Goal: Task Accomplishment & Management: Complete application form

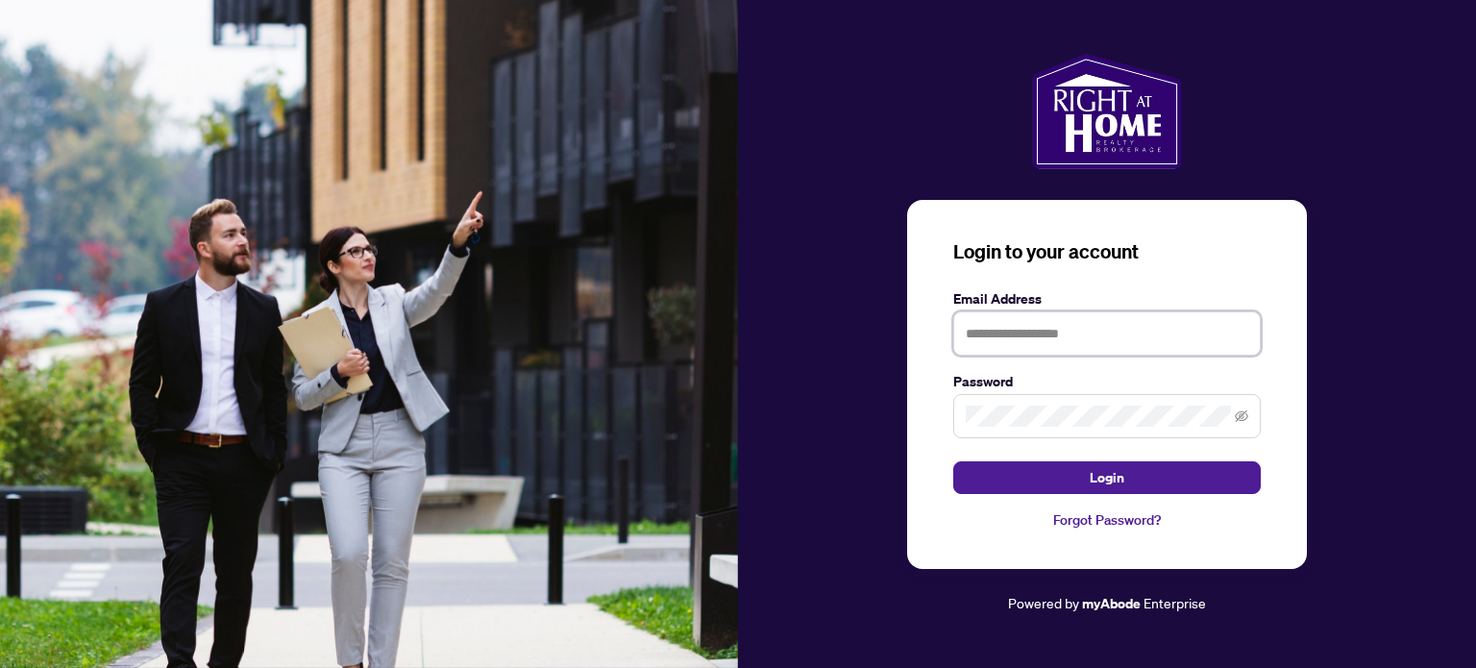
click at [1042, 330] on input "text" at bounding box center [1106, 333] width 307 height 44
type input "**********"
click at [953, 461] on button "Login" at bounding box center [1106, 477] width 307 height 33
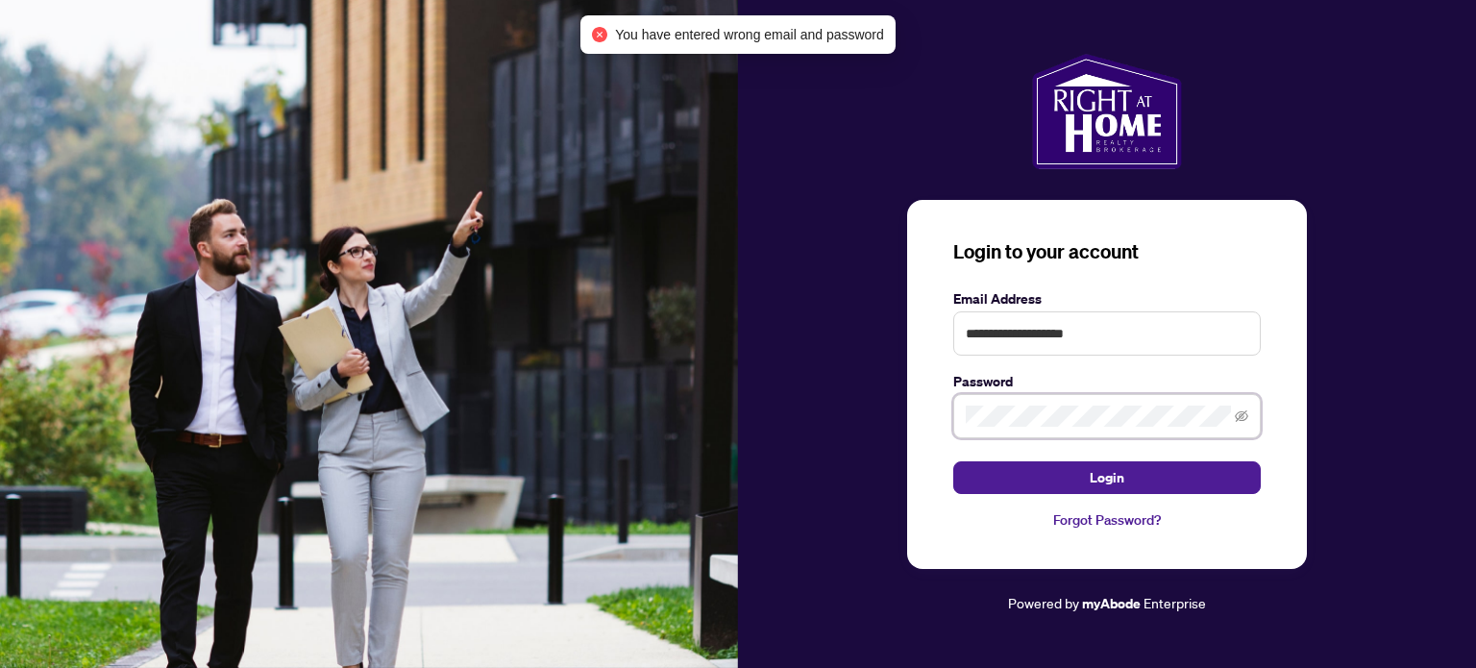
click at [953, 461] on button "Login" at bounding box center [1106, 477] width 307 height 33
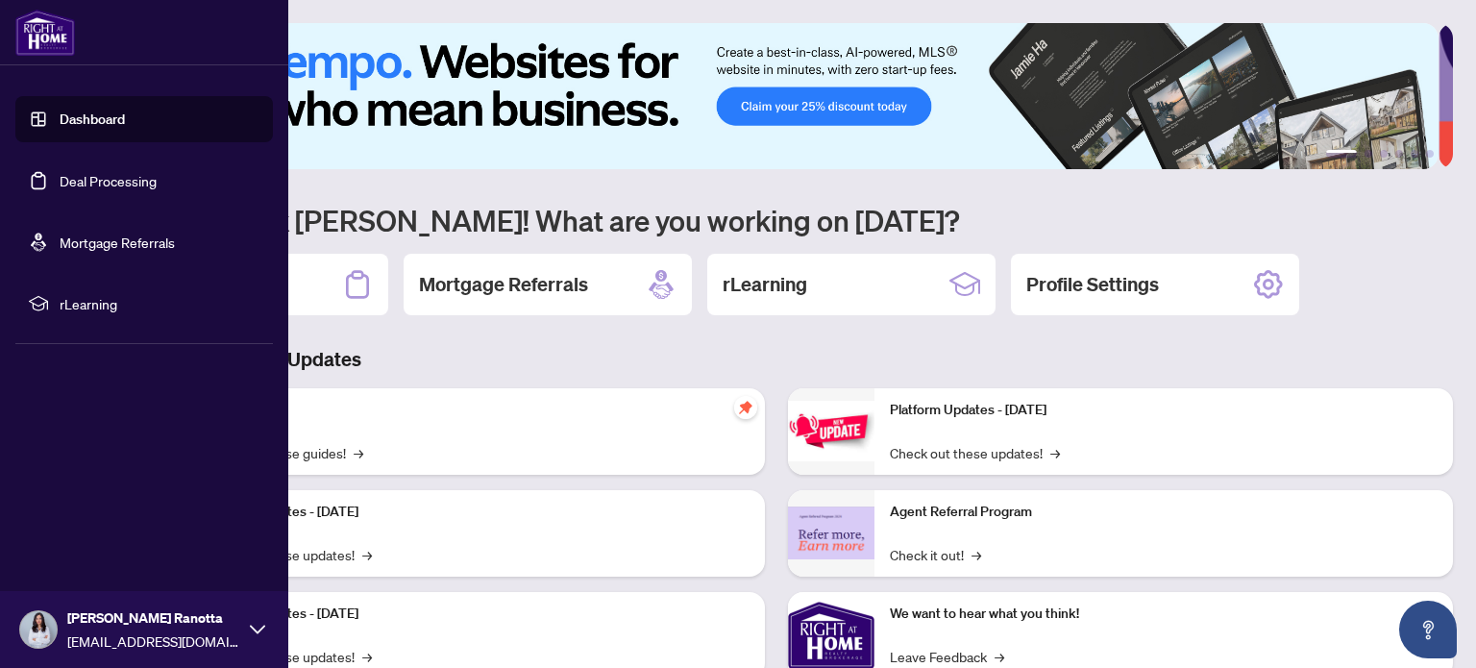
click at [95, 110] on link "Dashboard" at bounding box center [92, 118] width 65 height 17
click at [97, 125] on link "Dashboard" at bounding box center [92, 118] width 65 height 17
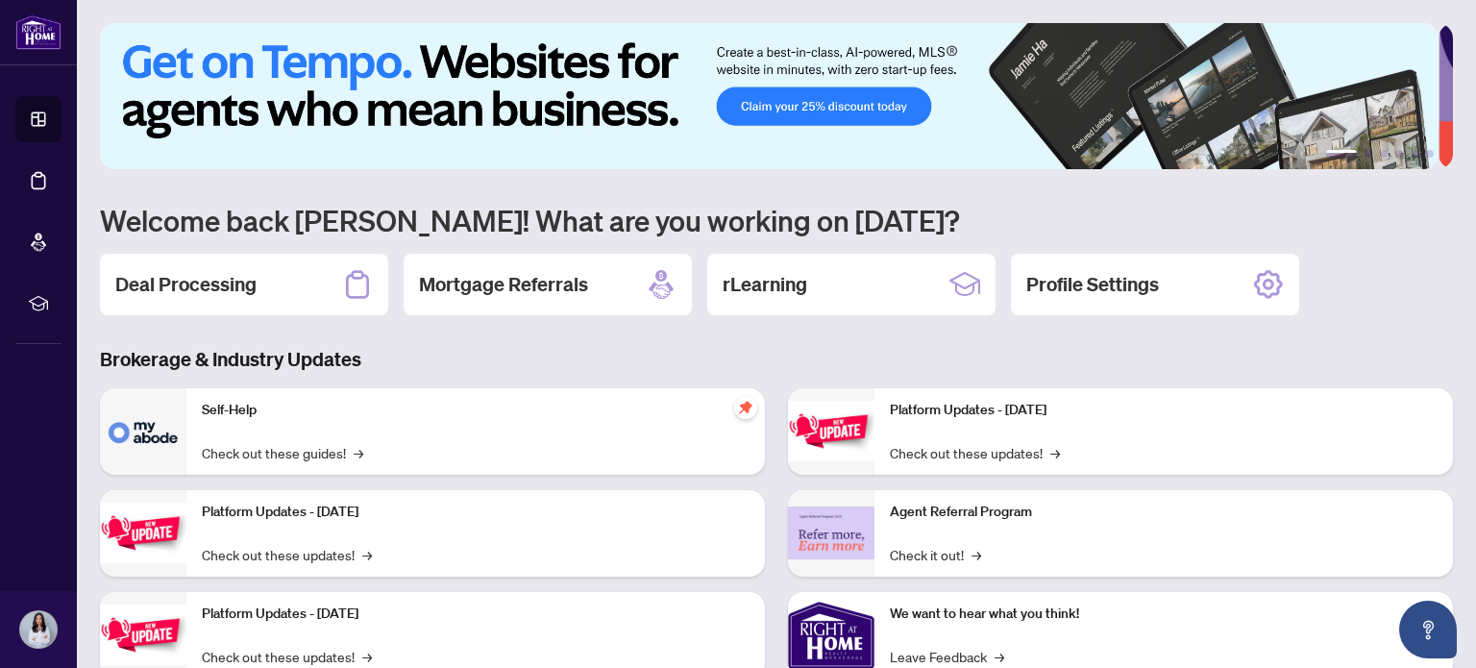
drag, startPoint x: 787, startPoint y: 6, endPoint x: 917, endPoint y: 221, distance: 251.8
click at [917, 221] on h1 "Welcome back [PERSON_NAME]! What are you working on [DATE]?" at bounding box center [776, 220] width 1353 height 37
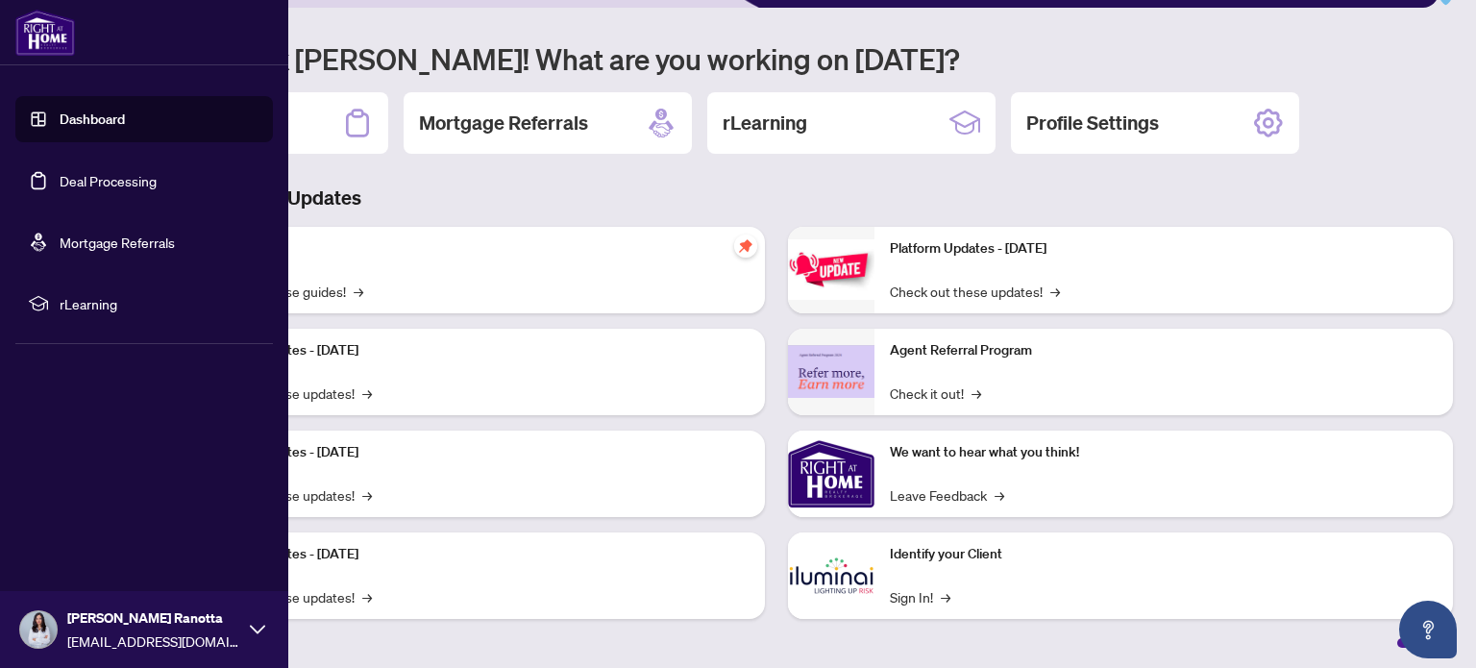
click at [119, 183] on link "Deal Processing" at bounding box center [108, 180] width 97 height 17
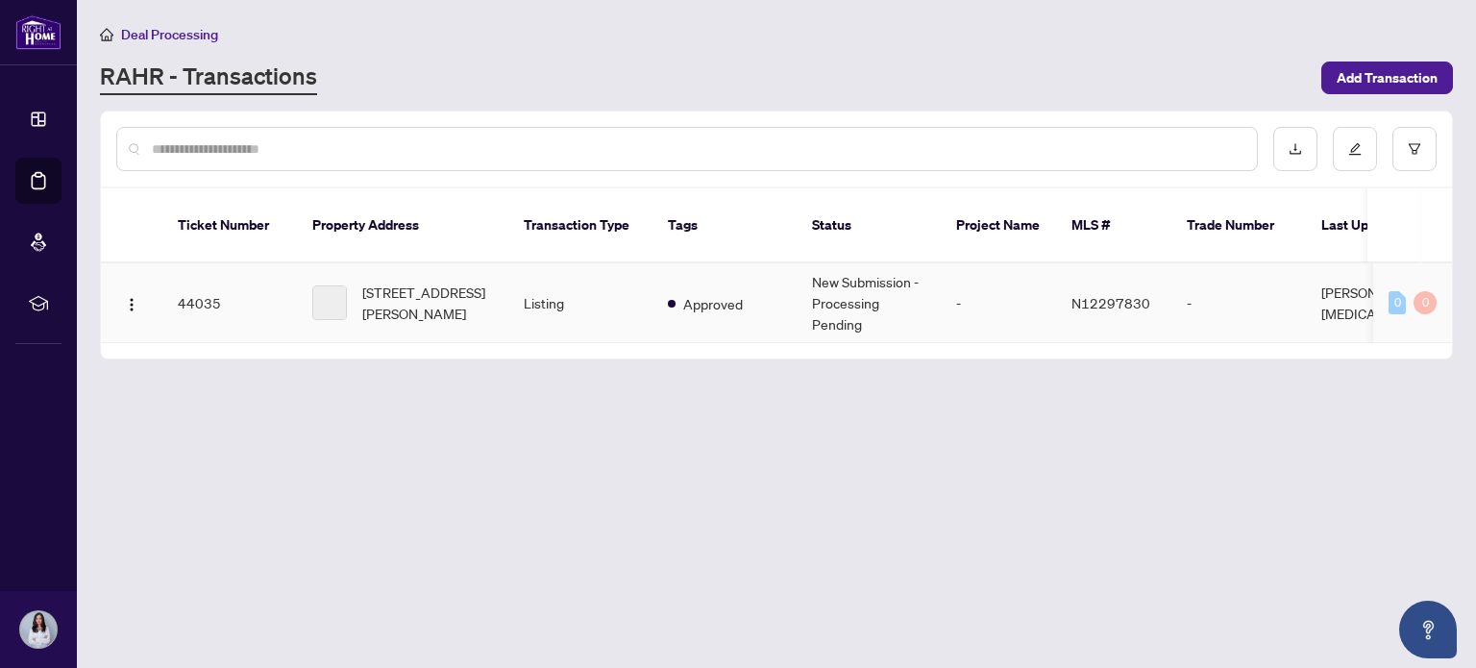
click at [848, 280] on td "New Submission - Processing Pending" at bounding box center [868, 303] width 144 height 80
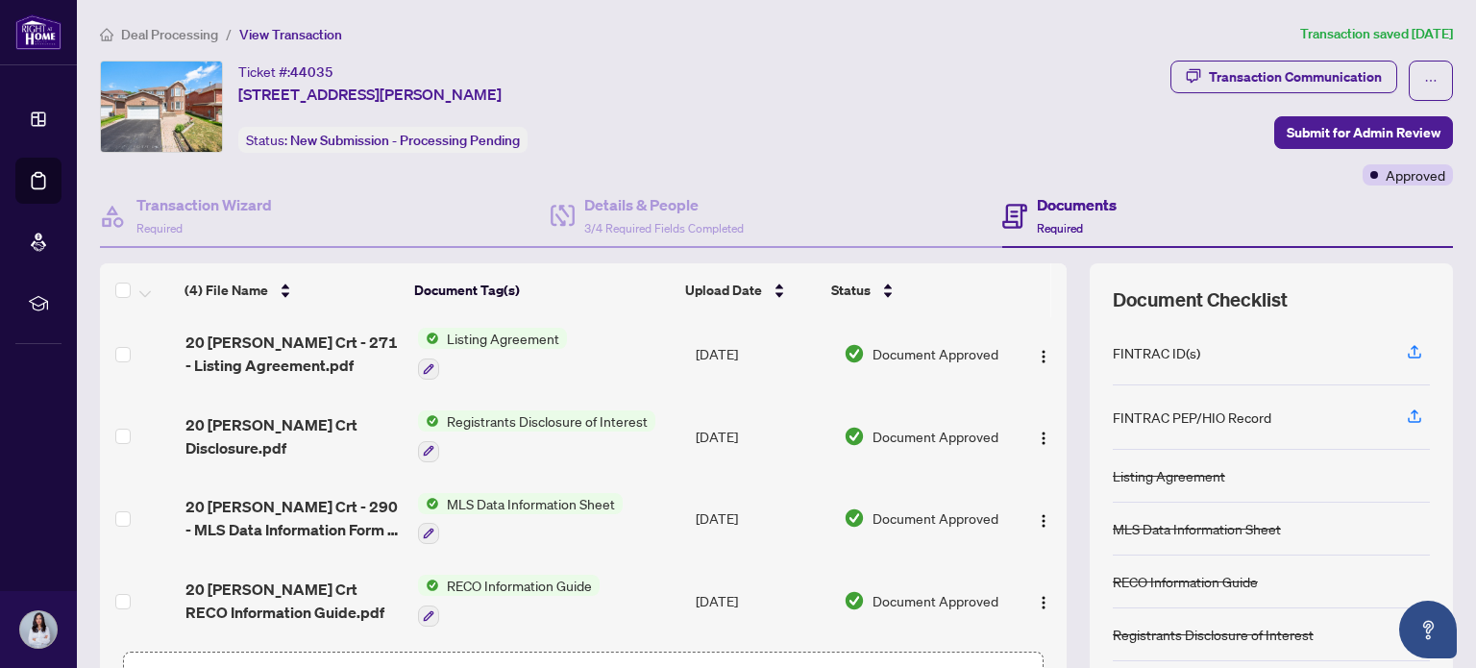
scroll to position [134, 0]
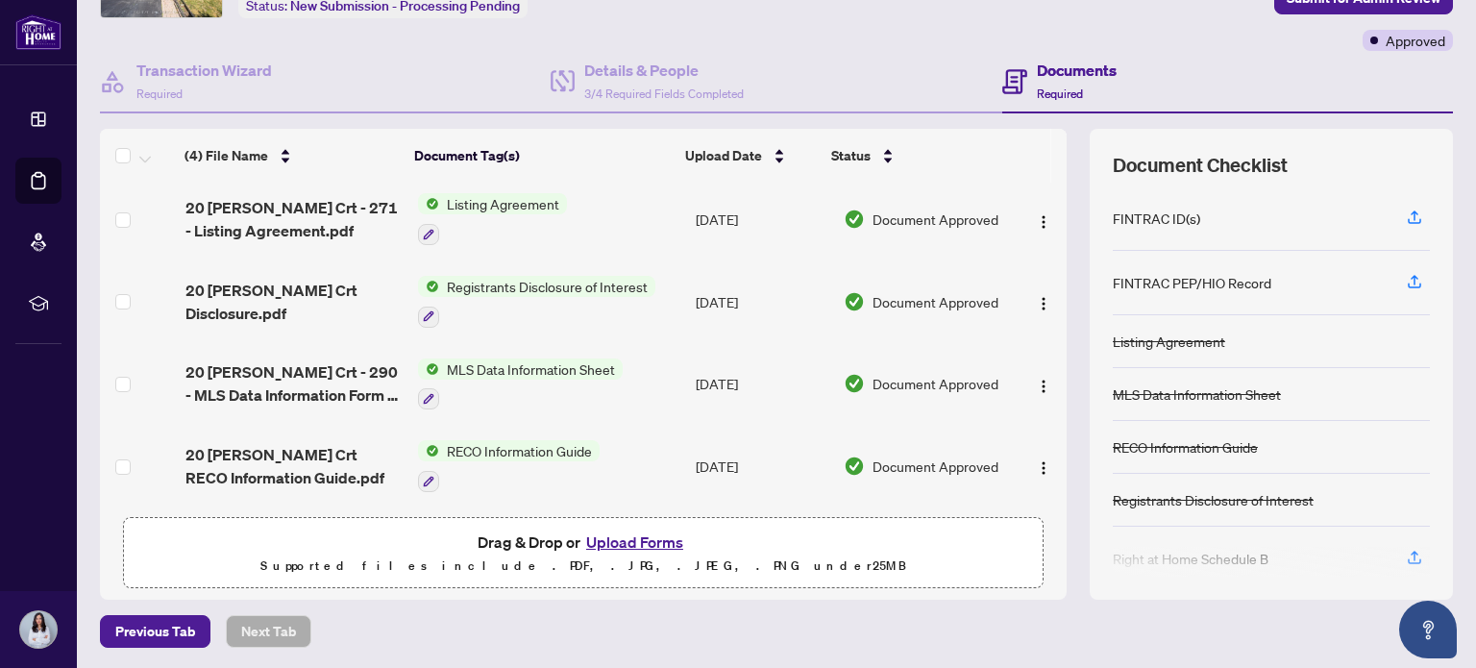
click at [622, 542] on button "Upload Forms" at bounding box center [634, 541] width 109 height 25
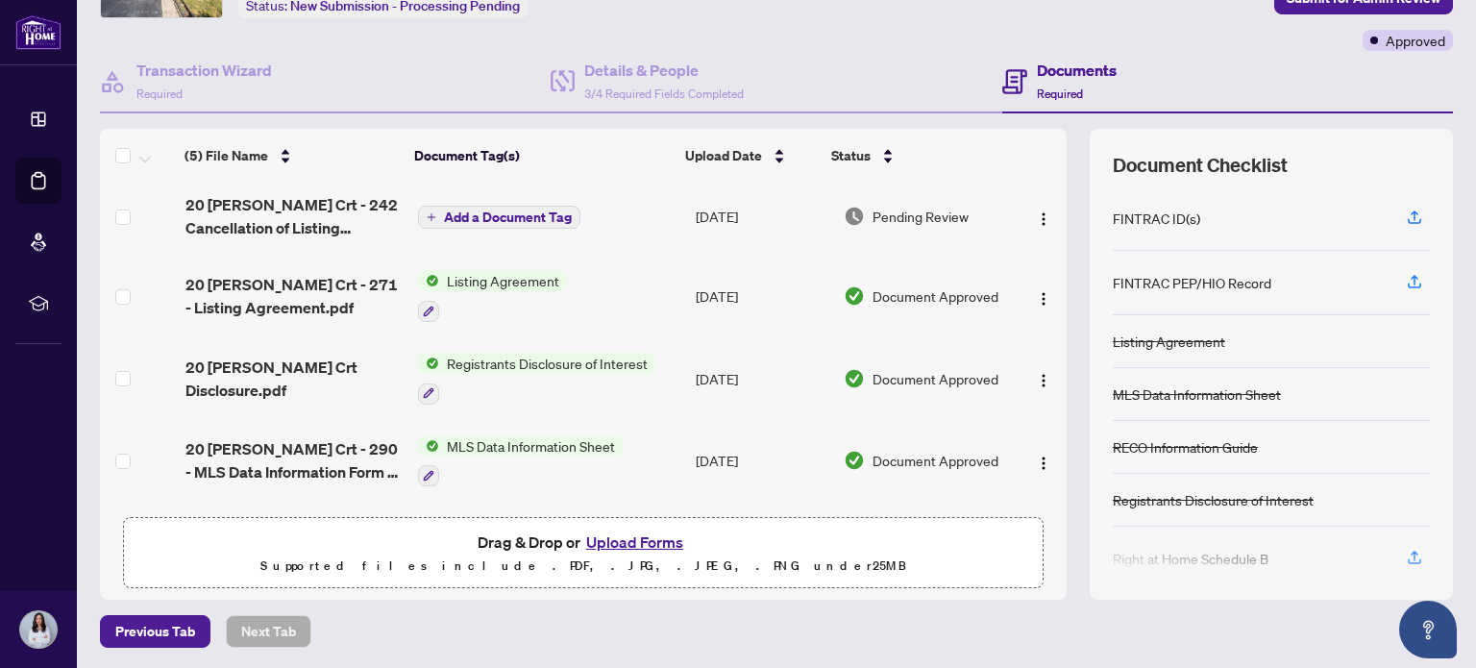
scroll to position [0, 0]
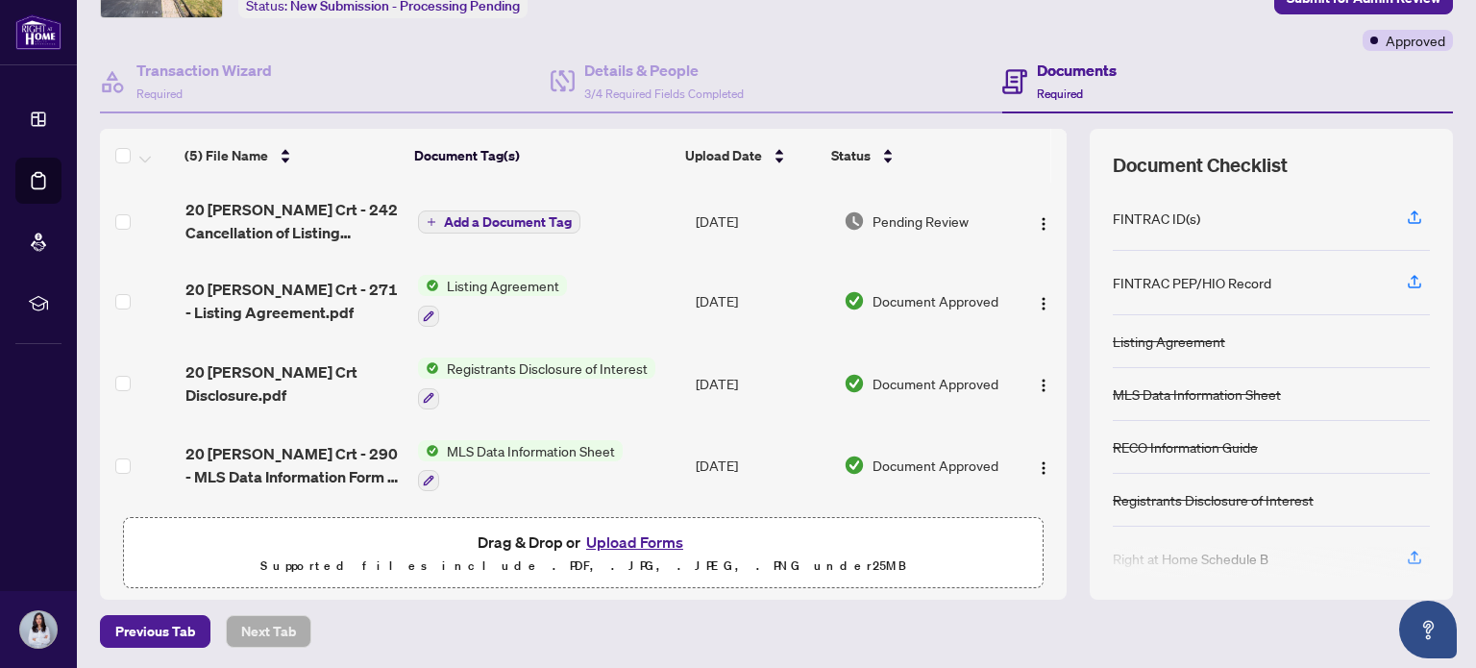
click at [427, 217] on icon "plus" at bounding box center [432, 222] width 10 height 10
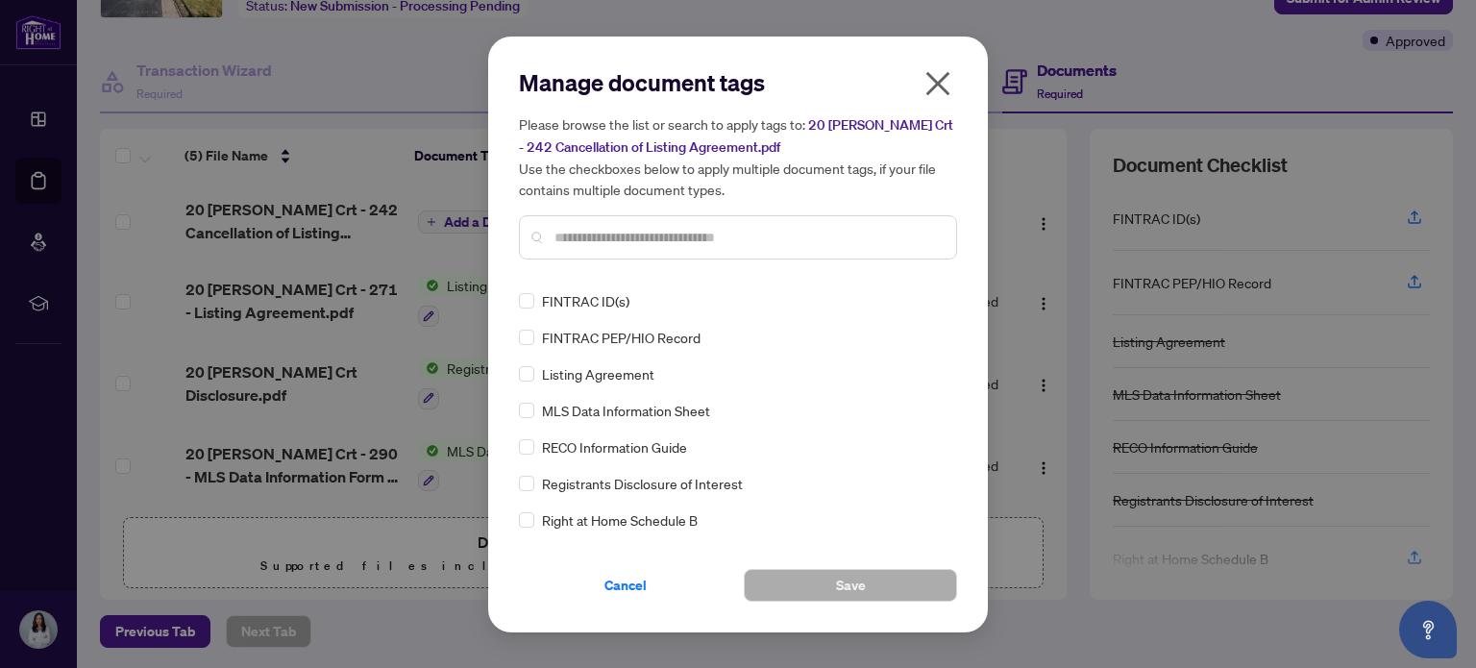
click at [629, 220] on div at bounding box center [738, 237] width 438 height 44
click at [627, 232] on input "text" at bounding box center [747, 237] width 386 height 21
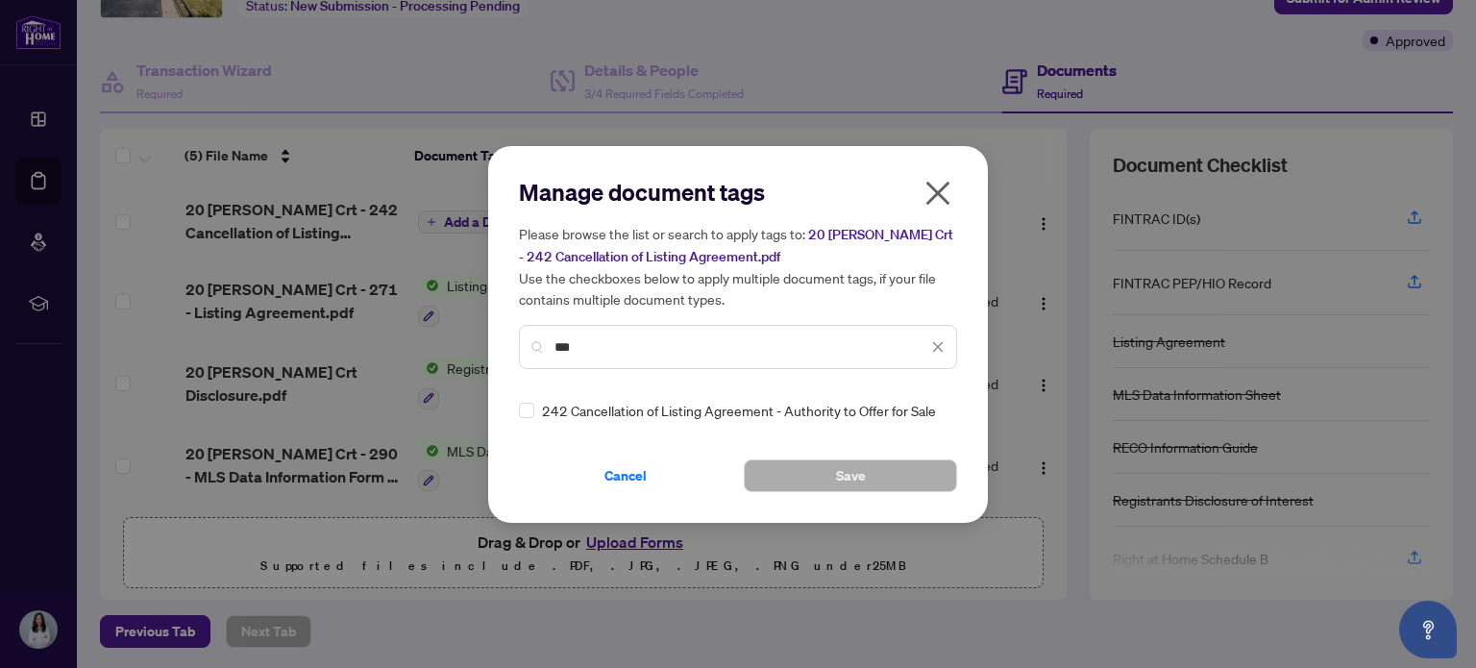
type input "***"
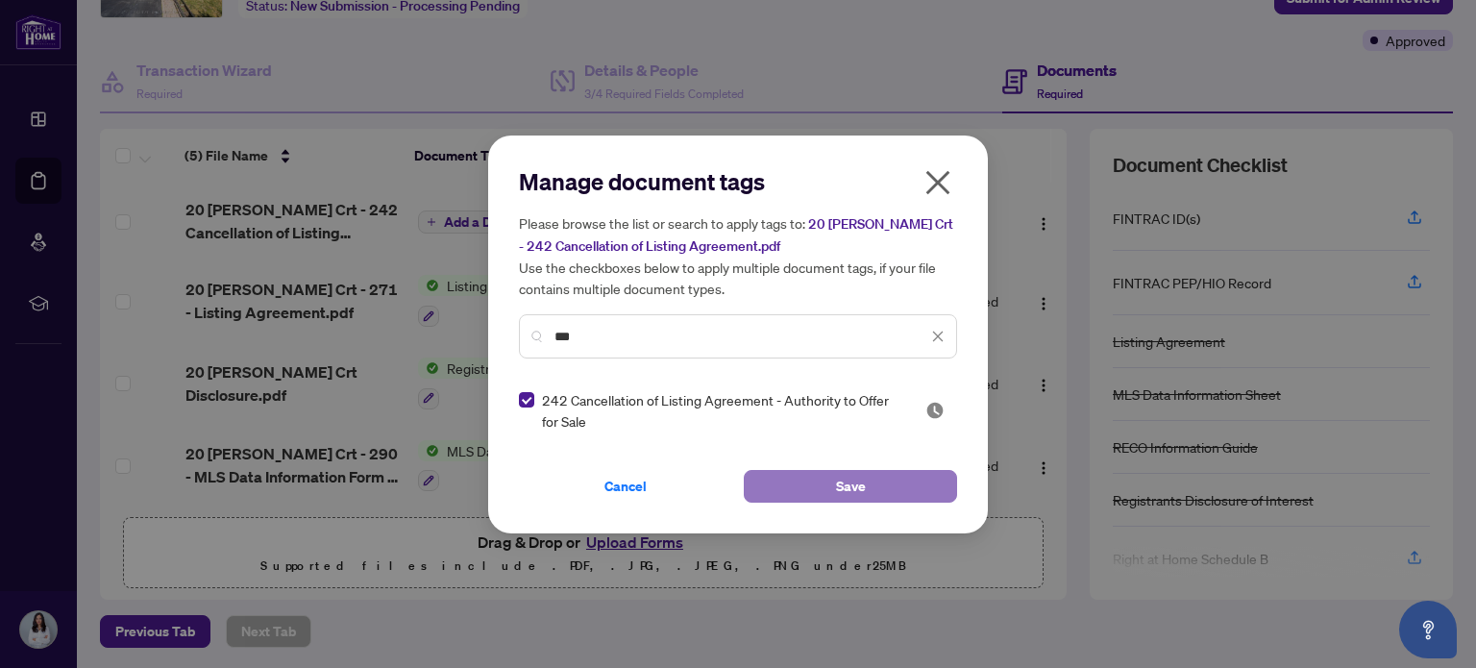
click at [863, 479] on span "Save" at bounding box center [851, 486] width 30 height 31
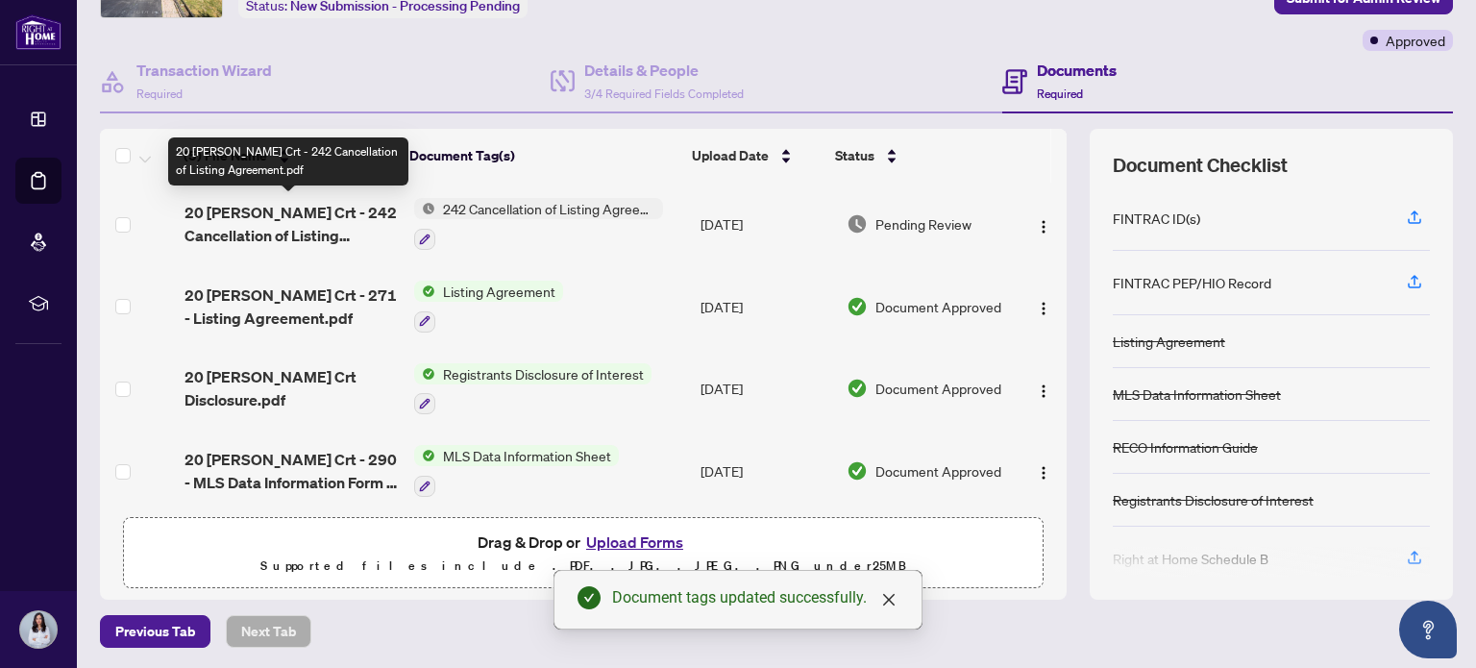
click at [250, 217] on span "20 [PERSON_NAME] Crt - 242 Cancellation of Listing Agreement.pdf" at bounding box center [291, 224] width 214 height 46
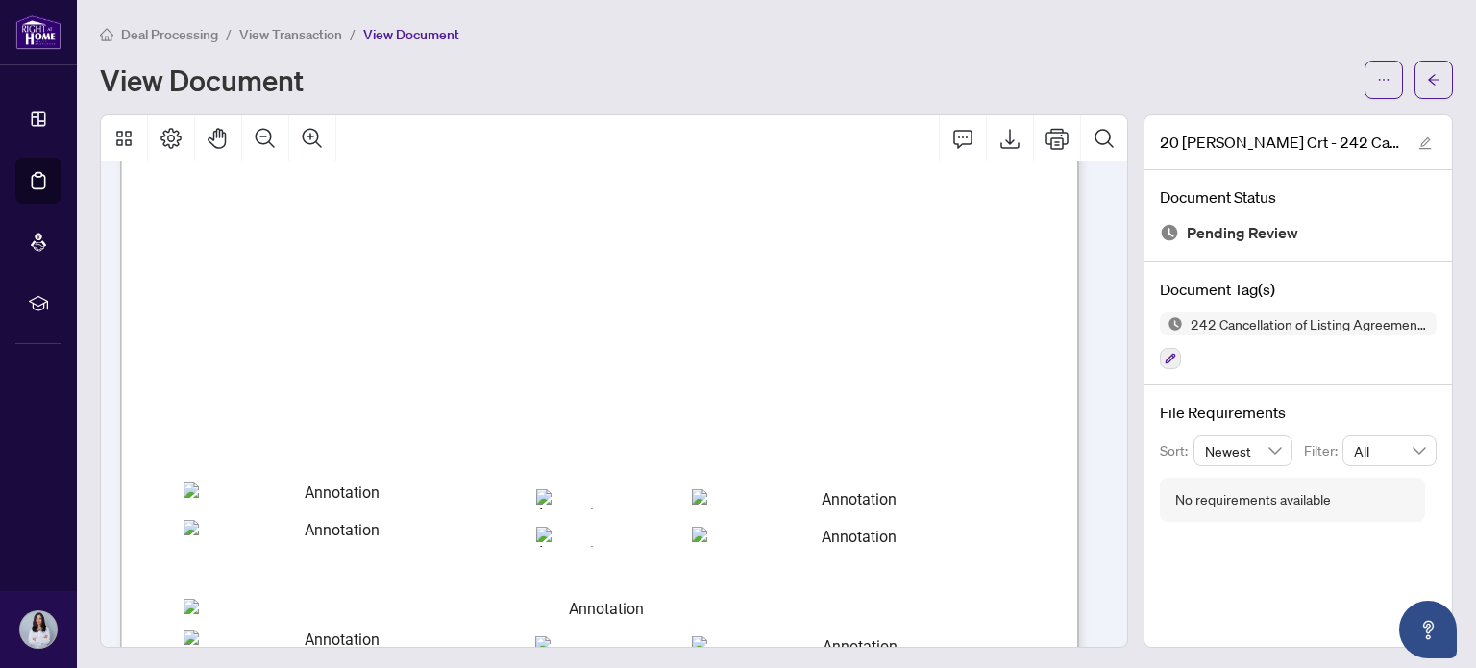
scroll to position [792, 0]
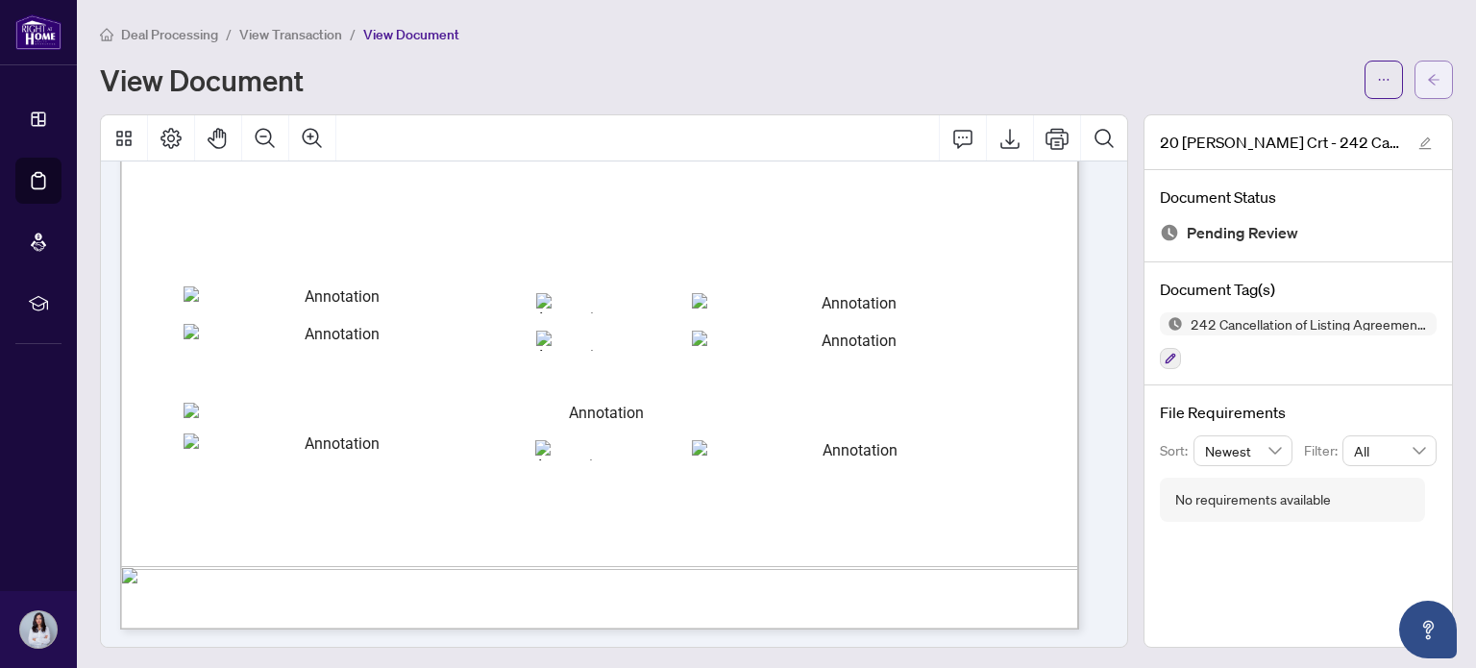
click at [1427, 81] on icon "arrow-left" at bounding box center [1433, 79] width 13 height 13
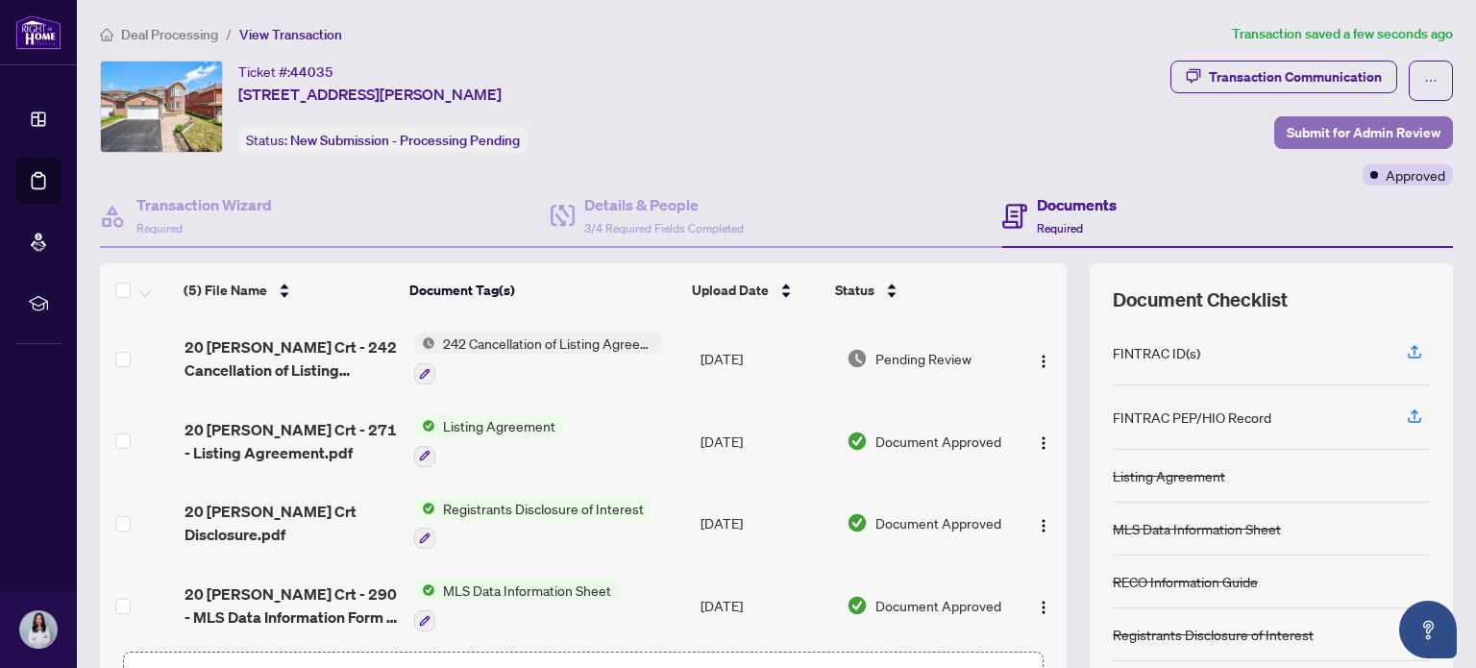
click at [1350, 126] on span "Submit for Admin Review" at bounding box center [1363, 132] width 154 height 31
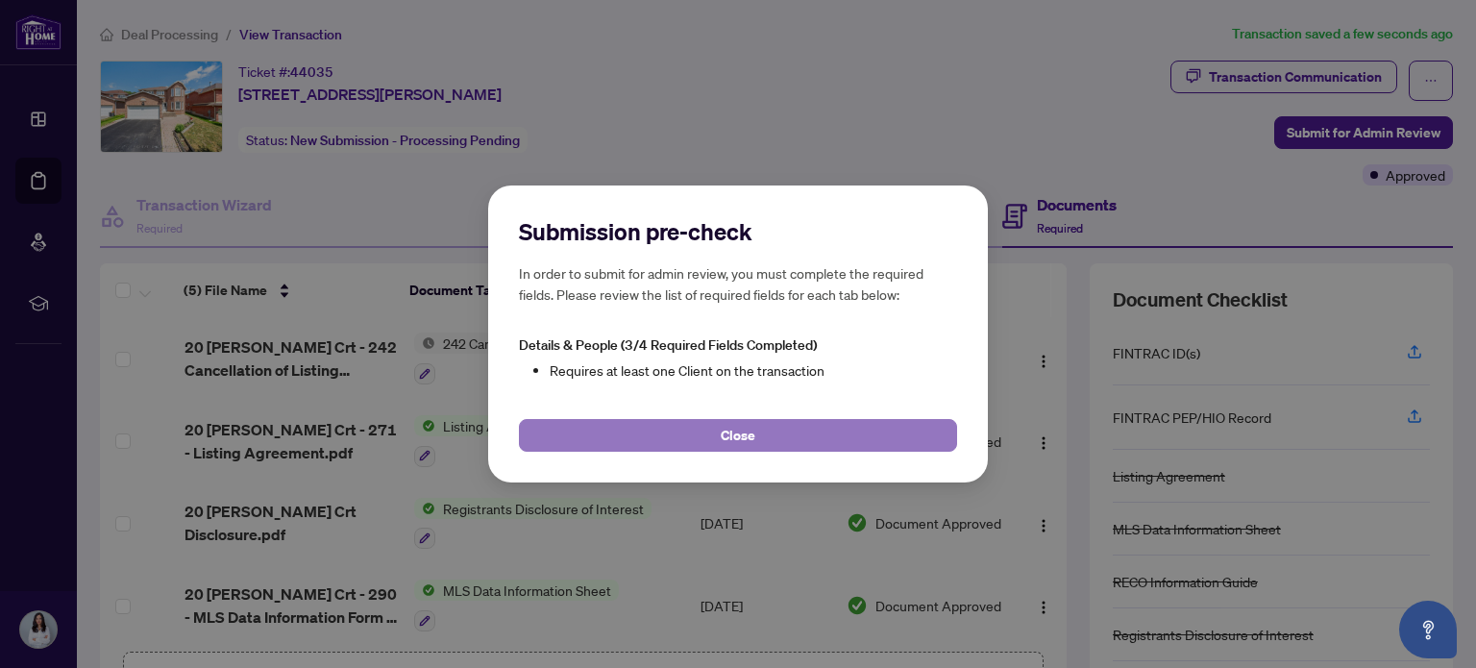
click at [736, 435] on span "Close" at bounding box center [738, 435] width 35 height 31
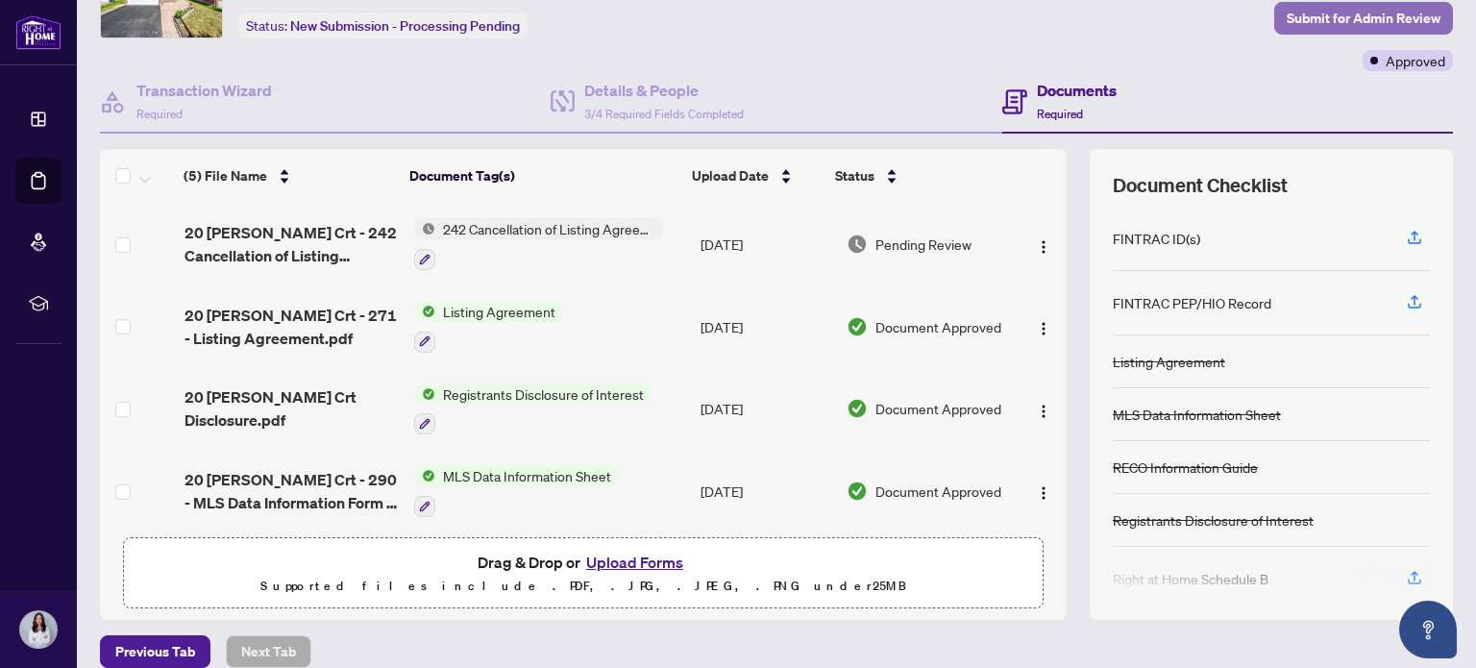
click at [1355, 13] on span "Submit for Admin Review" at bounding box center [1363, 18] width 154 height 31
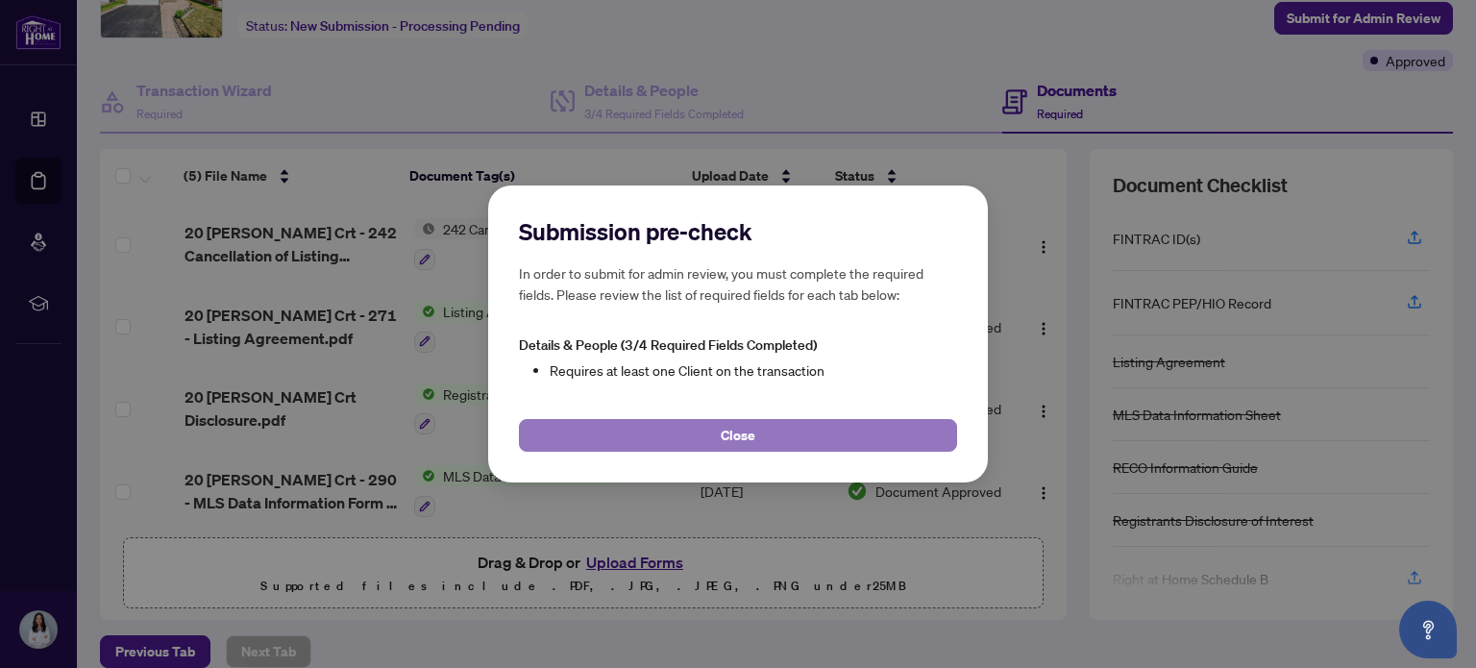
click at [722, 433] on span "Close" at bounding box center [738, 435] width 35 height 31
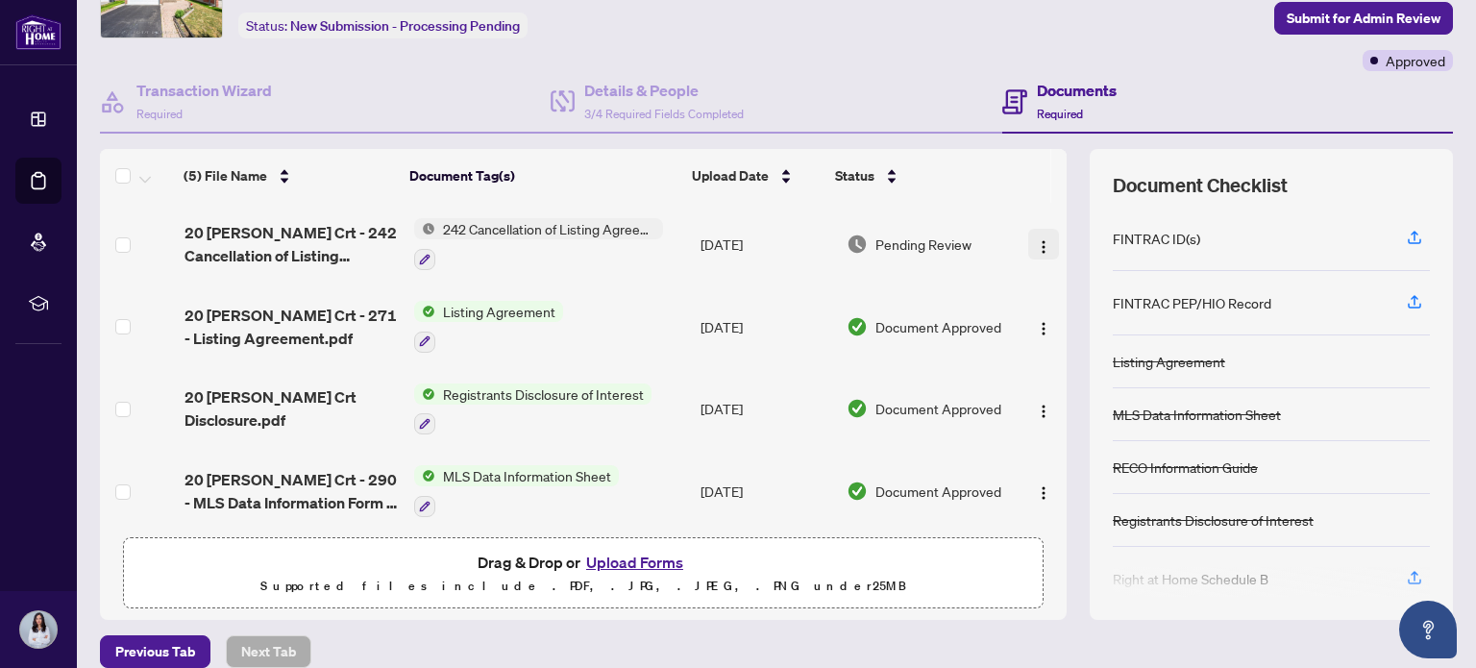
click at [1036, 239] on img "button" at bounding box center [1043, 246] width 15 height 15
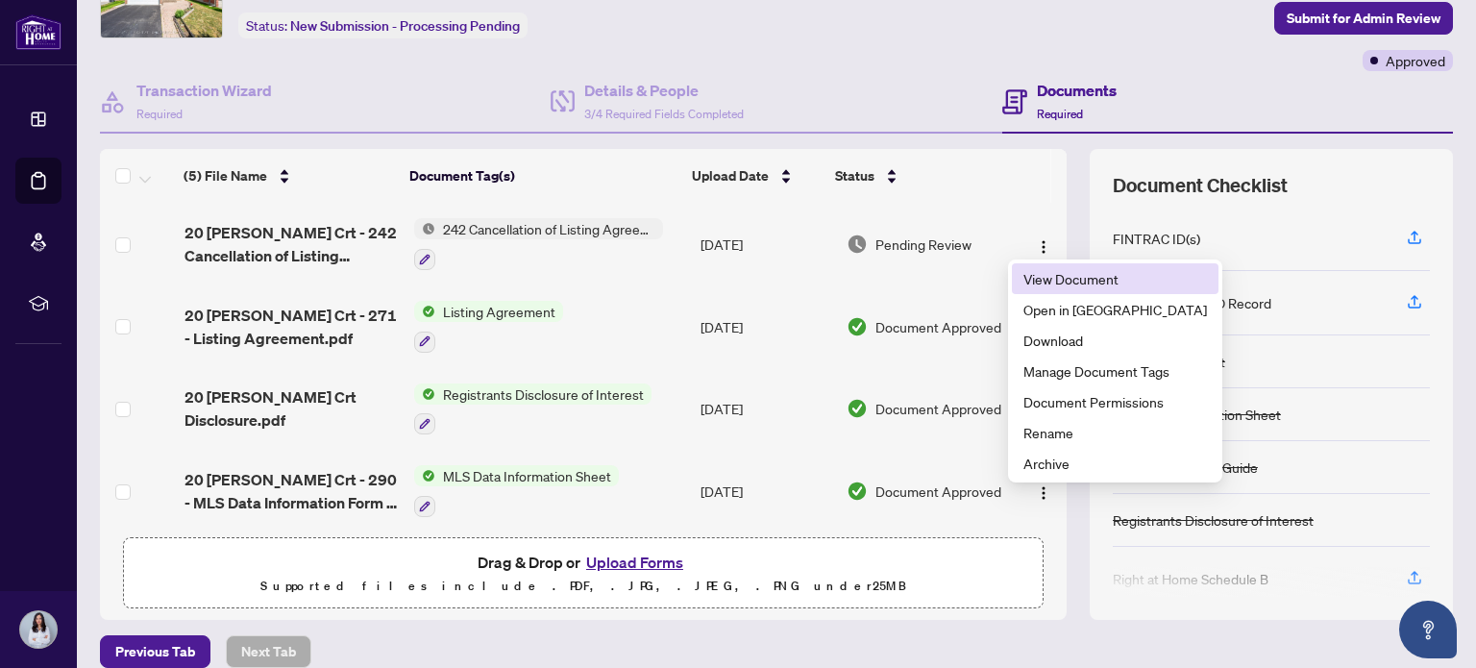
click at [1092, 278] on span "View Document" at bounding box center [1114, 278] width 183 height 21
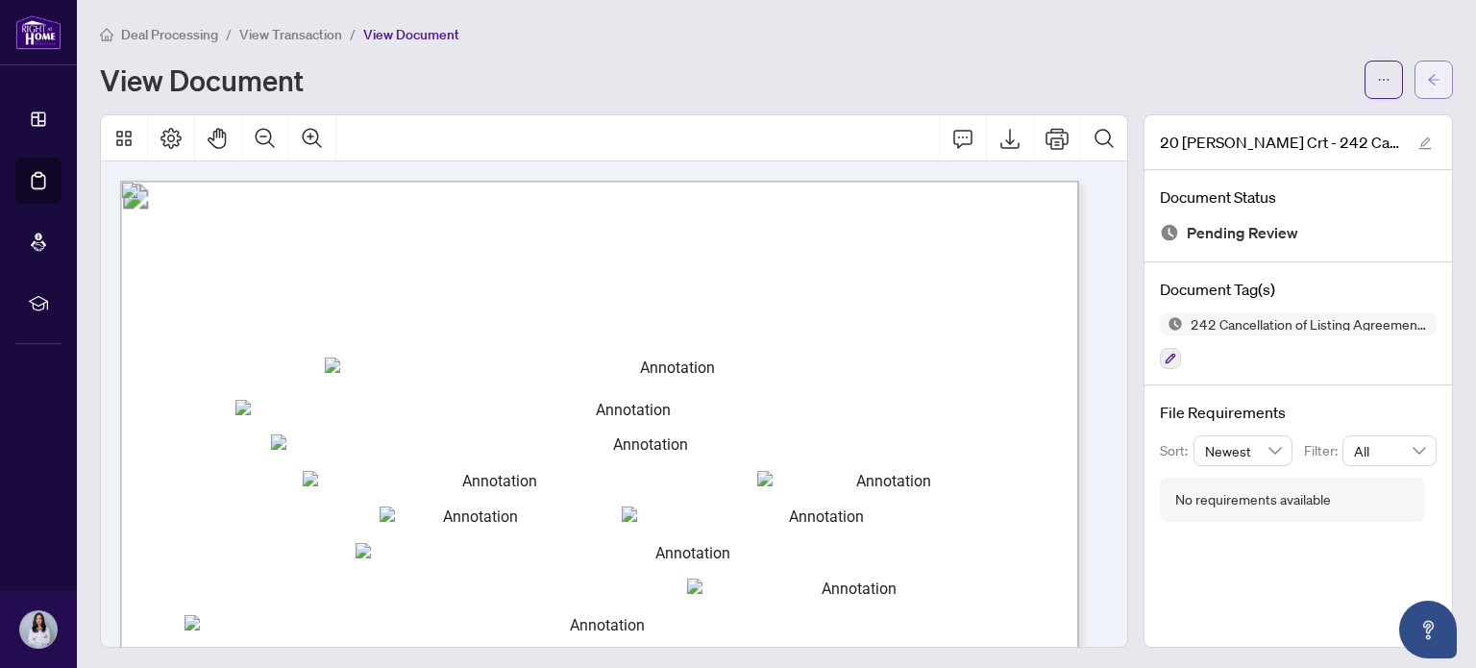
click at [1427, 70] on span "button" at bounding box center [1433, 79] width 13 height 31
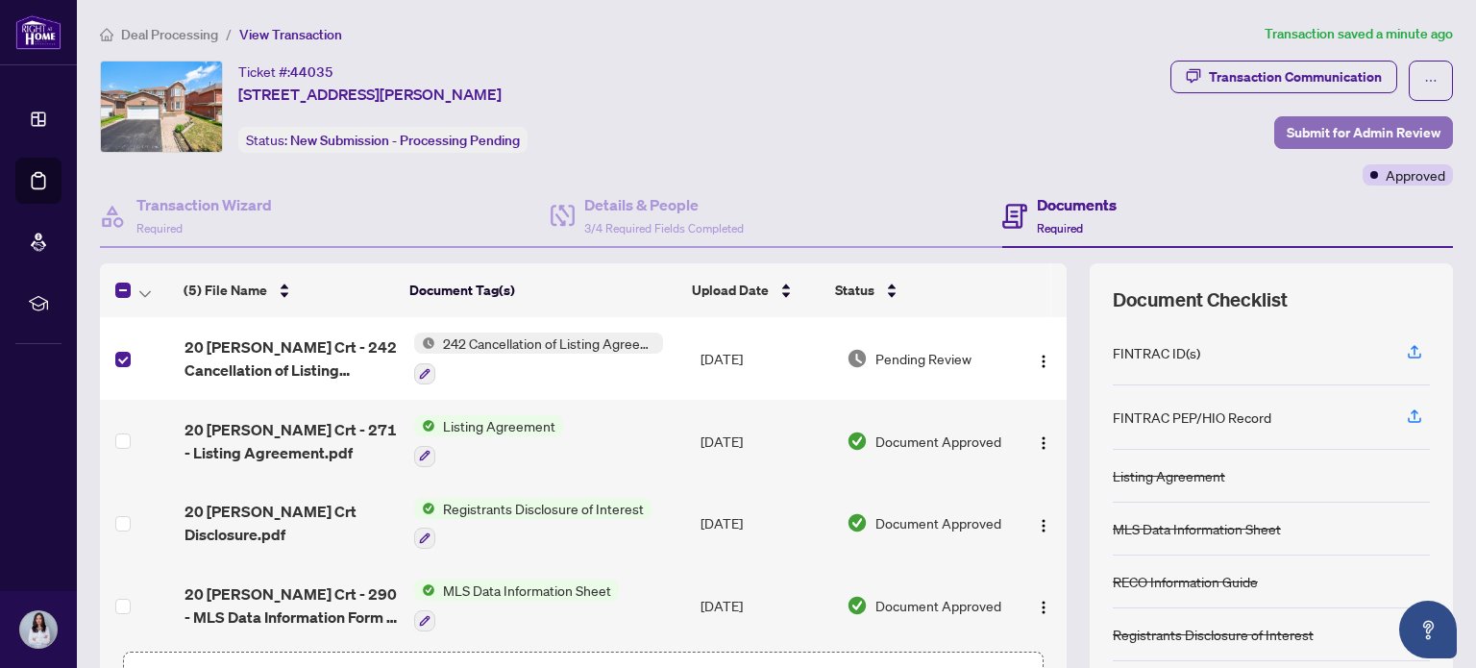
click at [1315, 132] on span "Submit for Admin Review" at bounding box center [1363, 132] width 154 height 31
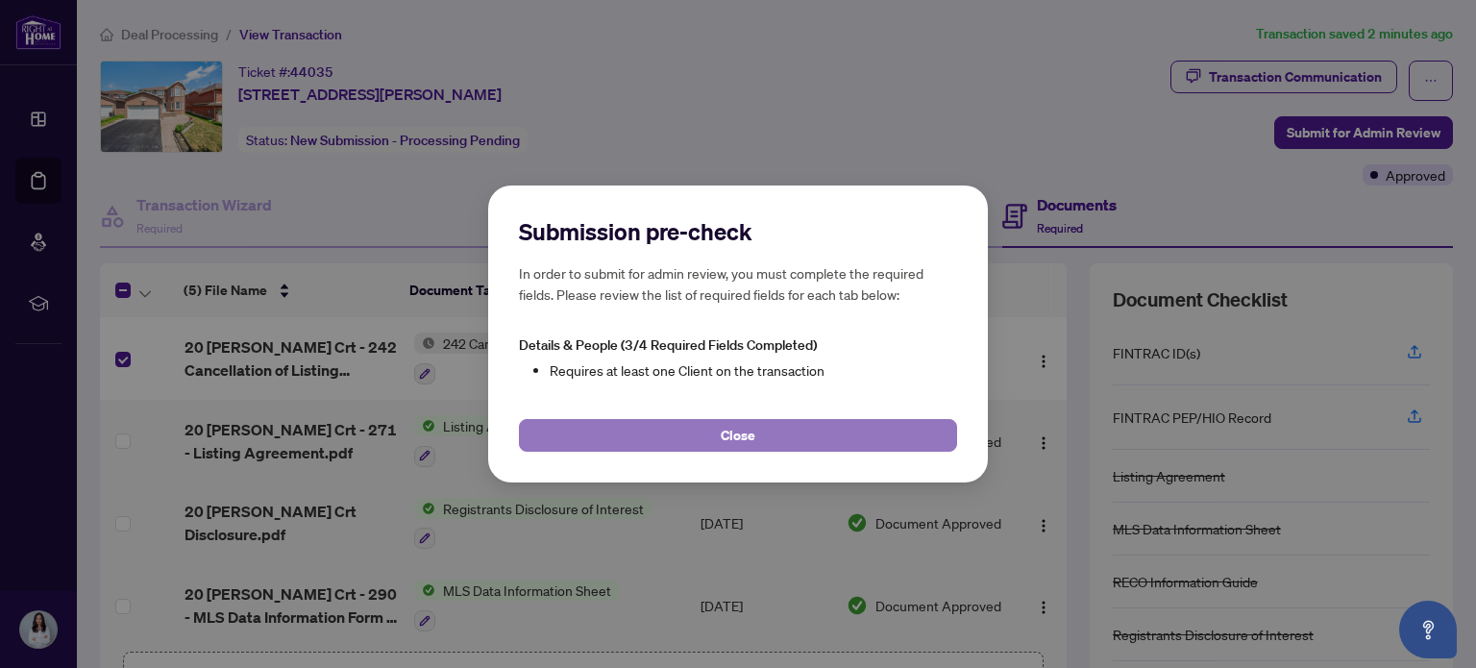
click at [700, 435] on button "Close" at bounding box center [738, 435] width 438 height 33
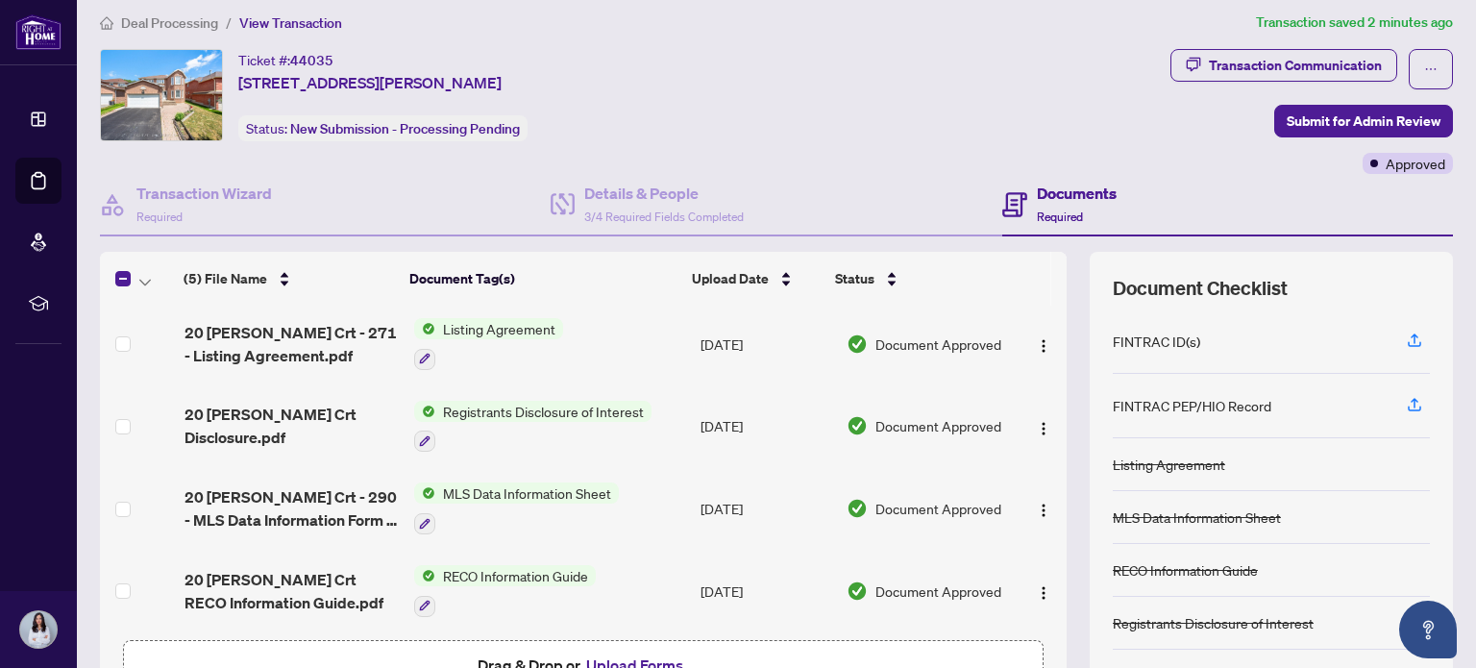
scroll to position [12, 0]
click at [618, 199] on h4 "Details & People" at bounding box center [663, 193] width 159 height 23
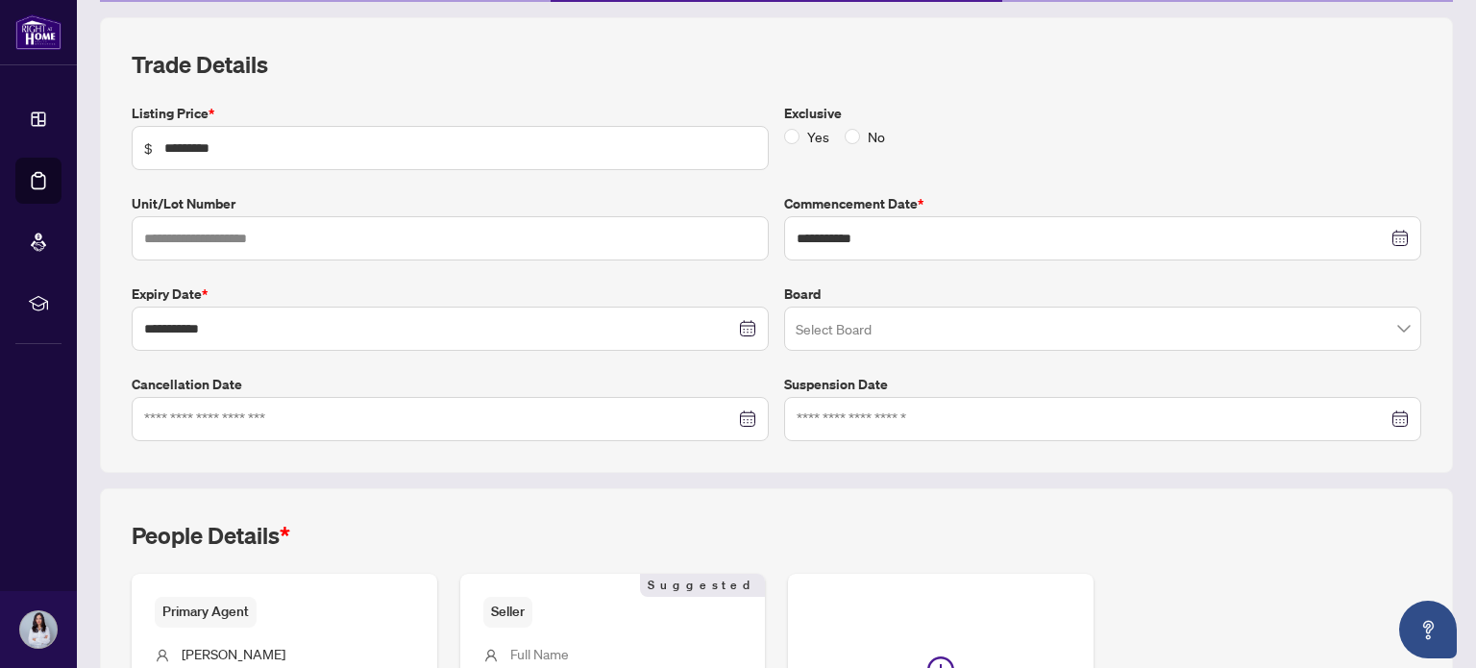
scroll to position [487, 0]
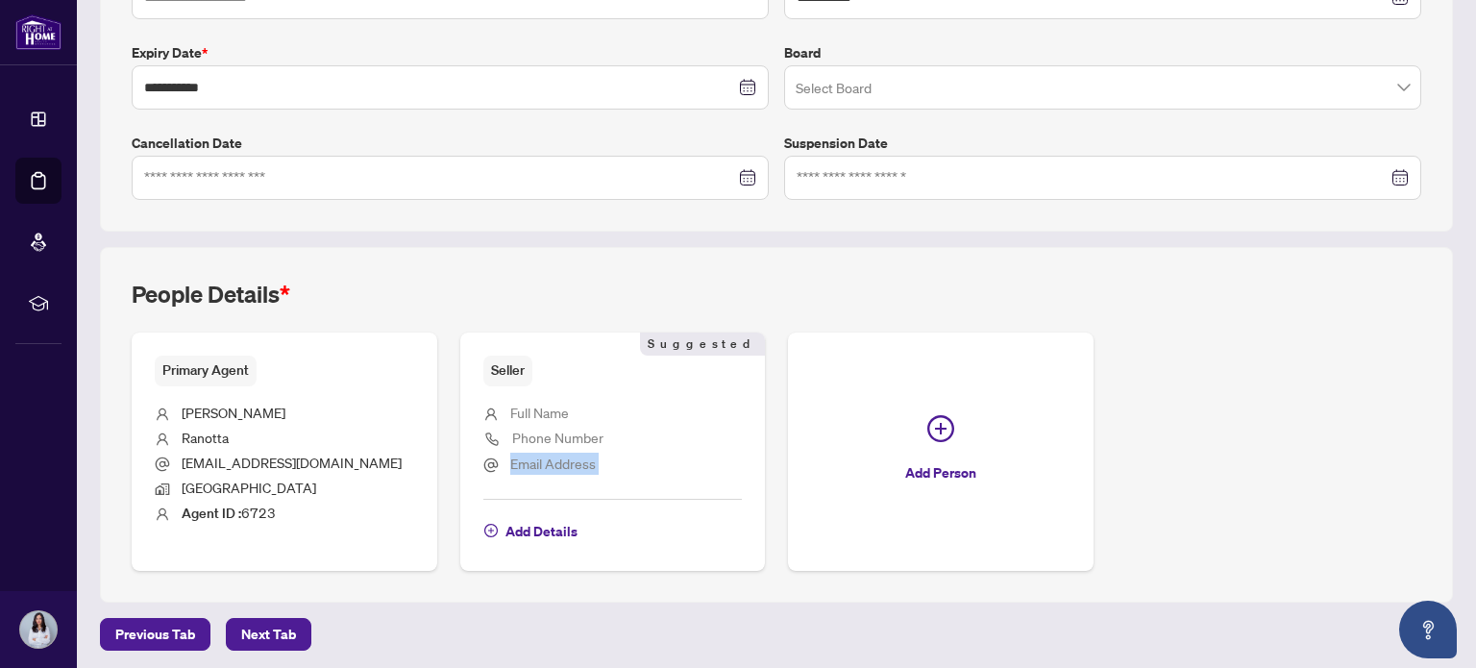
drag, startPoint x: 686, startPoint y: 572, endPoint x: 511, endPoint y: 471, distance: 201.9
click at [511, 471] on div "People Details * Primary Agent Gurmeet Ranotta [EMAIL_ADDRESS][DOMAIN_NAME] [GE…" at bounding box center [776, 424] width 1353 height 354
click at [637, 365] on div "Seller Suggested" at bounding box center [612, 370] width 259 height 30
click at [534, 534] on span "Add Details" at bounding box center [541, 531] width 72 height 31
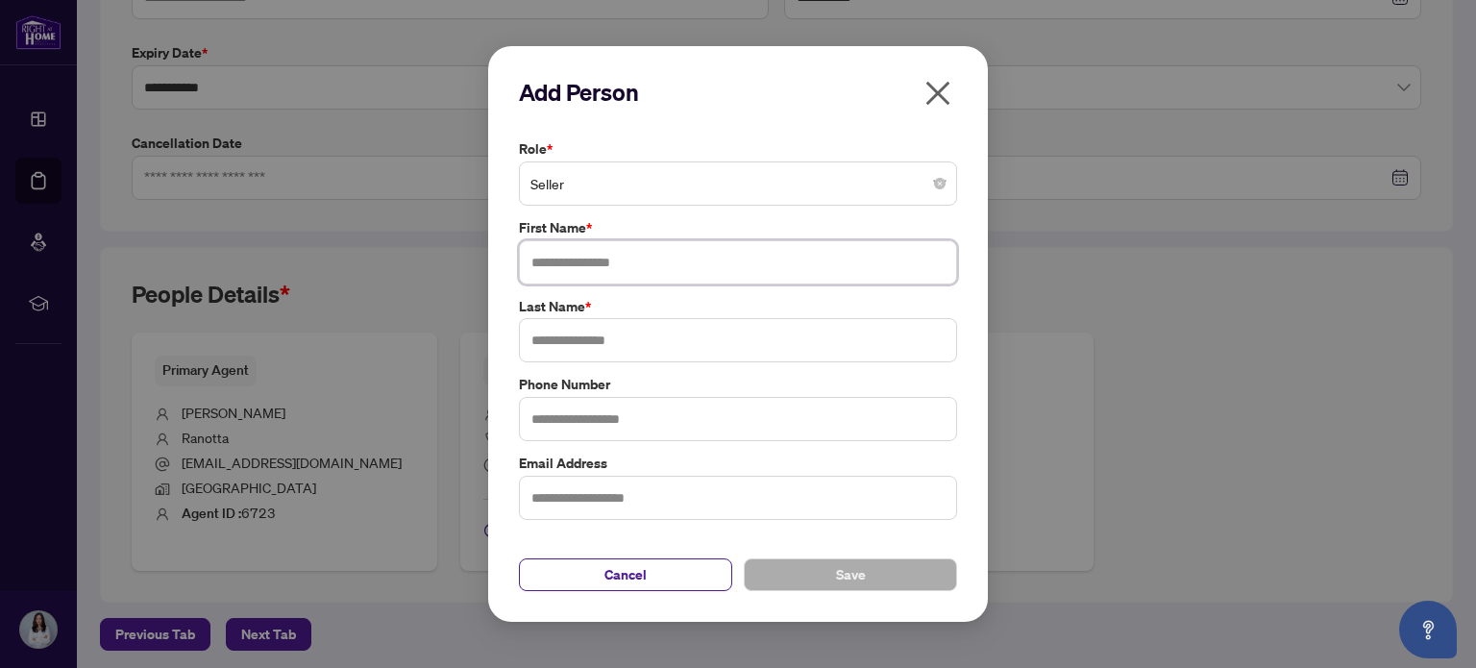
click at [608, 262] on input "text" at bounding box center [738, 262] width 438 height 44
type input "**********"
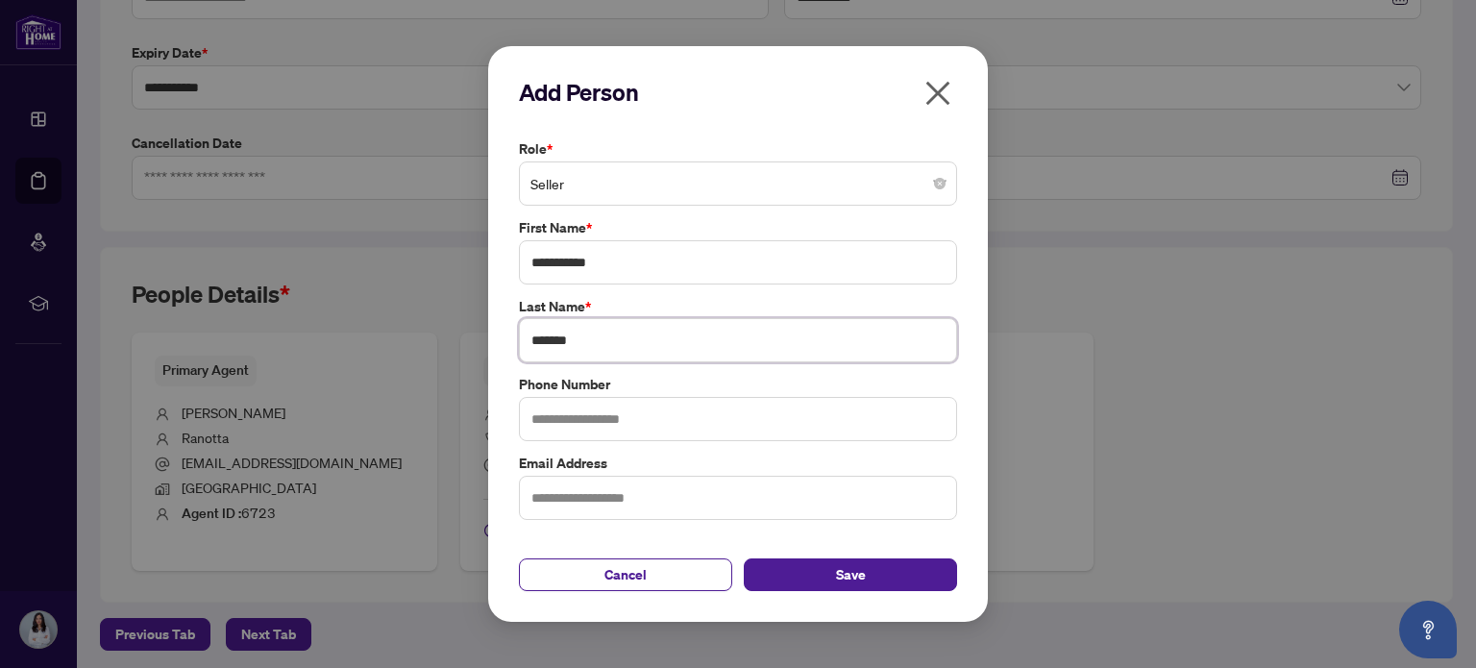
type input "*******"
click at [633, 260] on input "**********" at bounding box center [738, 262] width 438 height 44
click at [857, 575] on span "Save" at bounding box center [851, 574] width 30 height 31
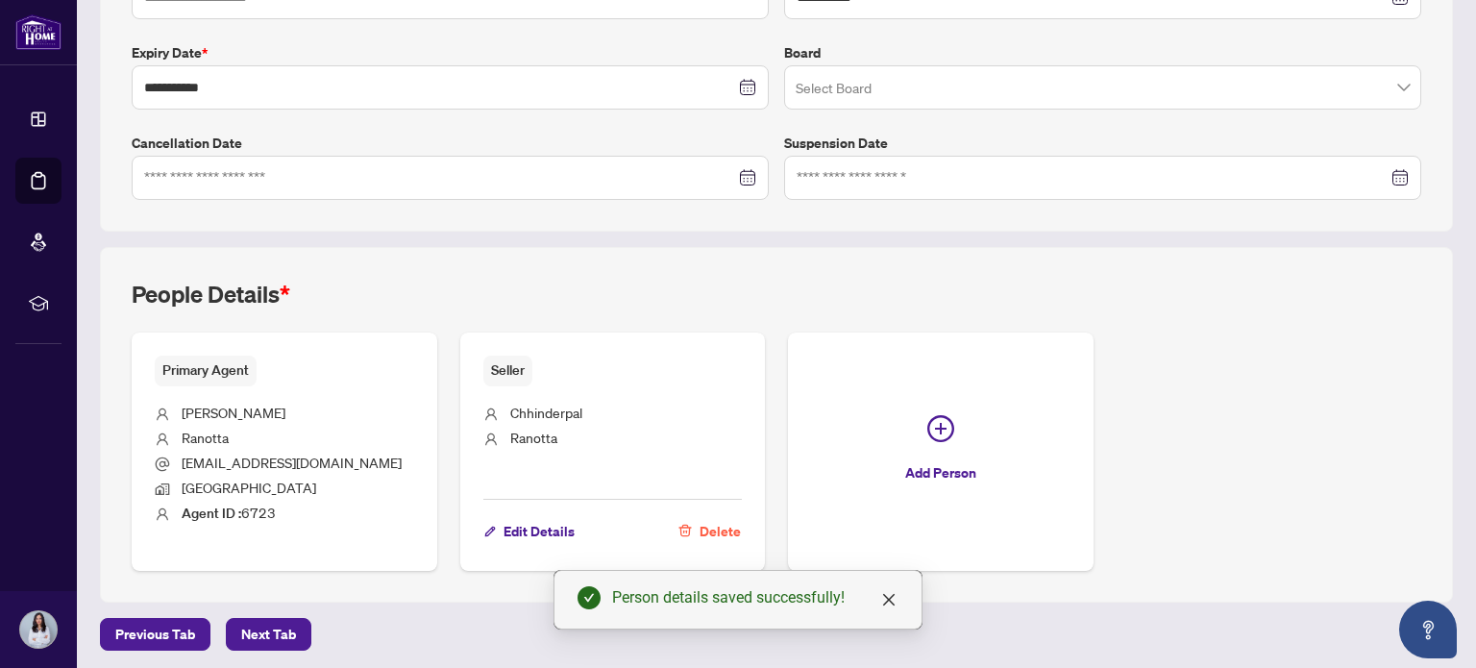
scroll to position [0, 0]
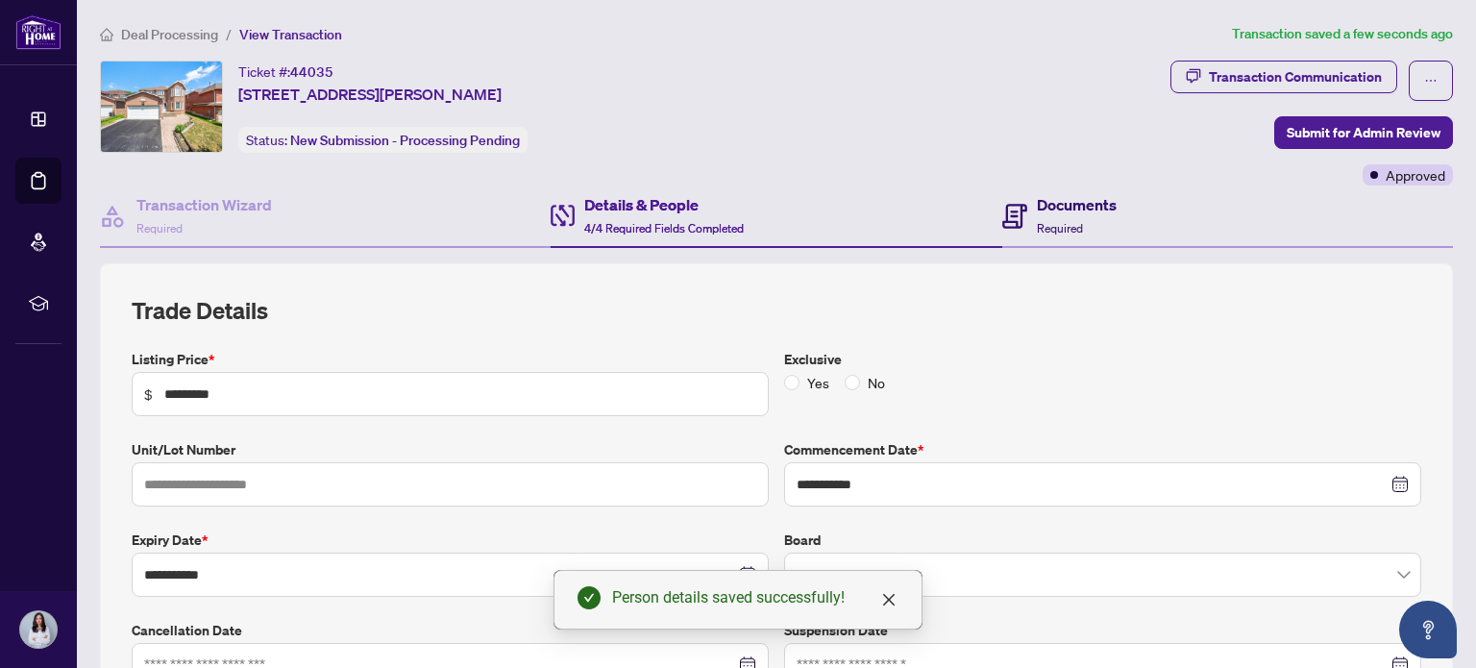
click at [1066, 201] on h4 "Documents" at bounding box center [1077, 204] width 80 height 23
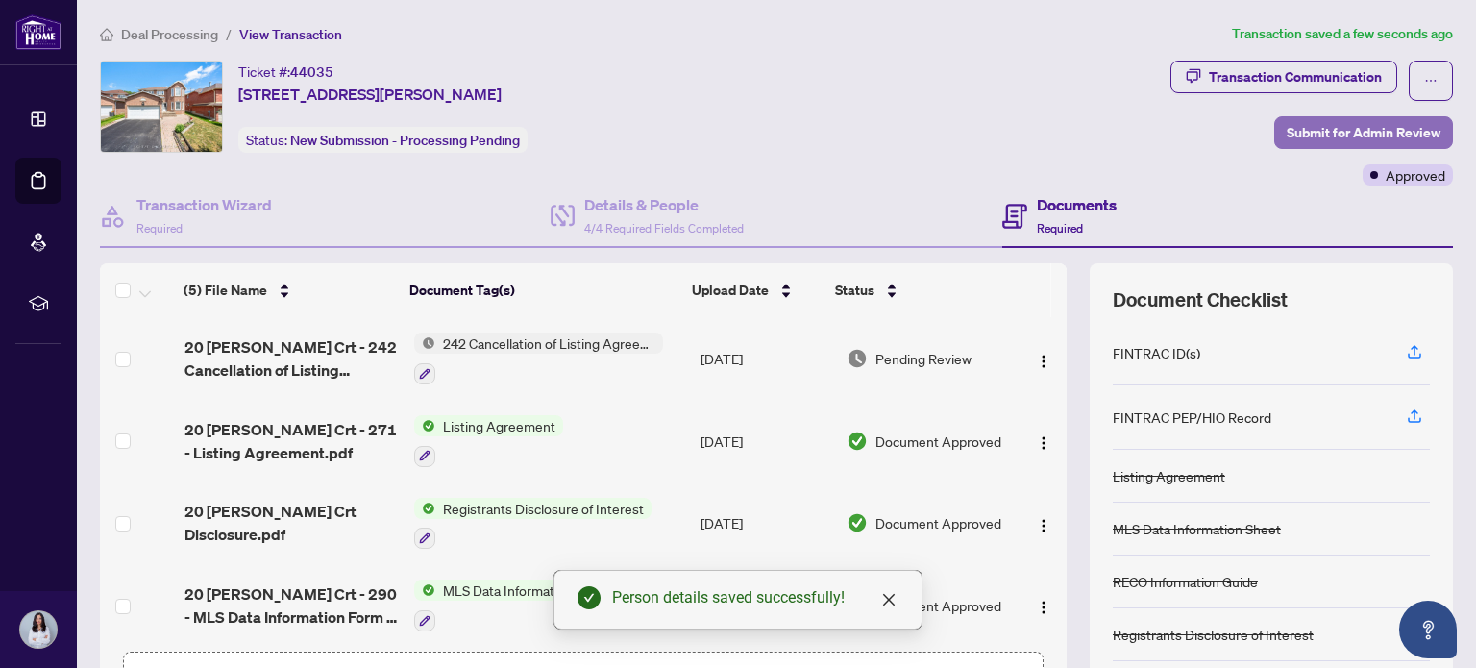
click at [1344, 128] on span "Submit for Admin Review" at bounding box center [1363, 132] width 154 height 31
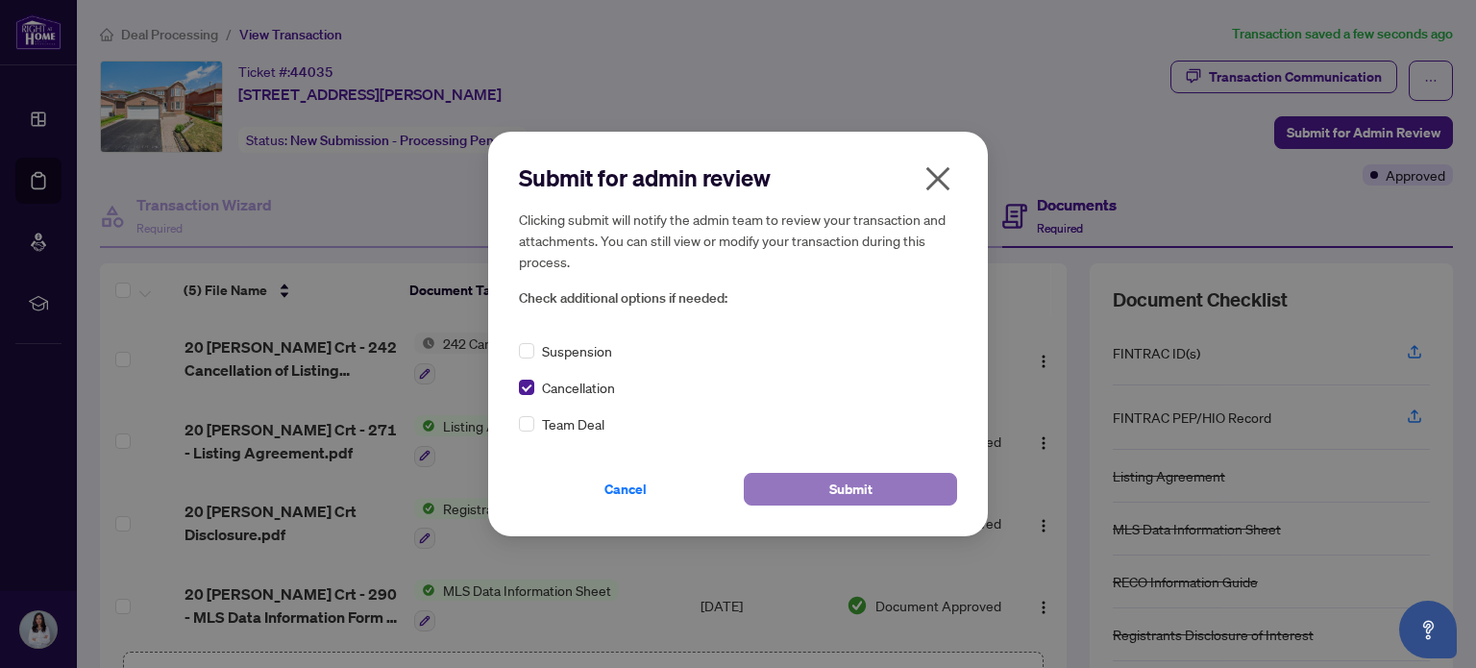
click at [856, 484] on span "Submit" at bounding box center [850, 489] width 43 height 31
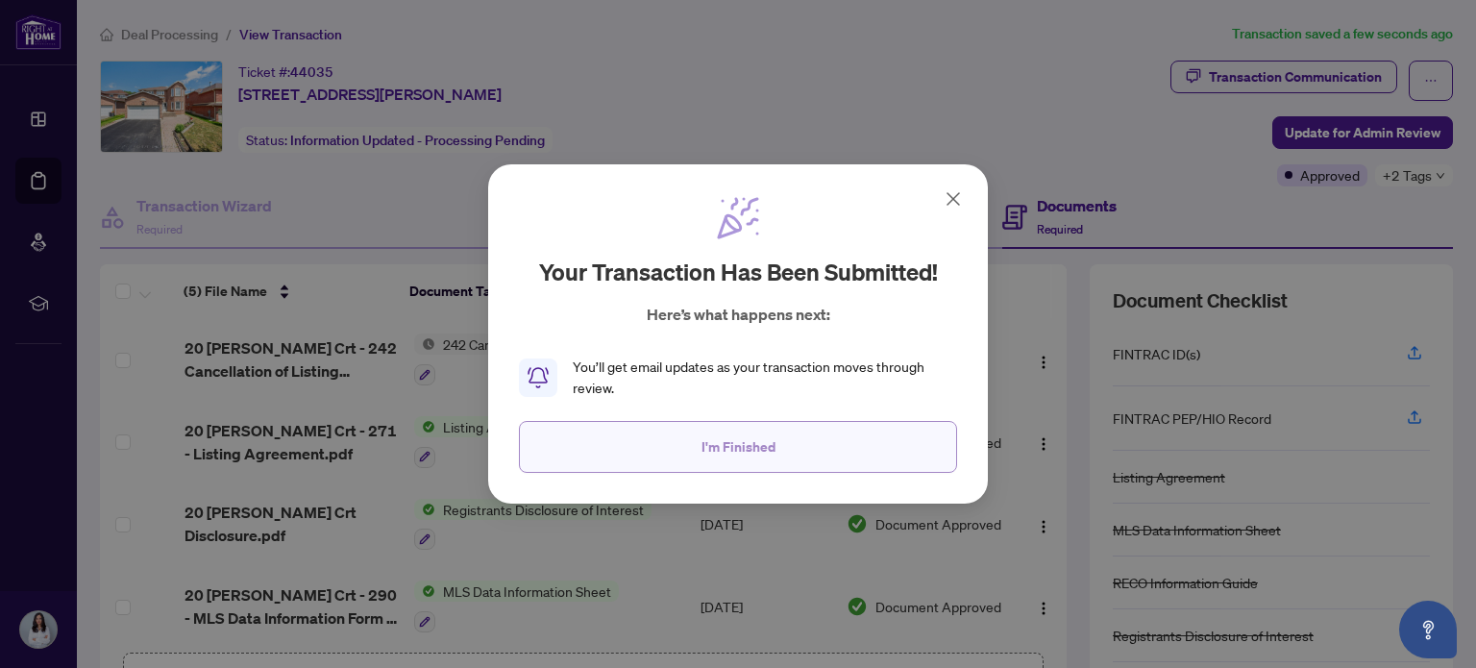
click at [717, 452] on span "I'm Finished" at bounding box center [738, 446] width 74 height 31
